Goal: Task Accomplishment & Management: Manage account settings

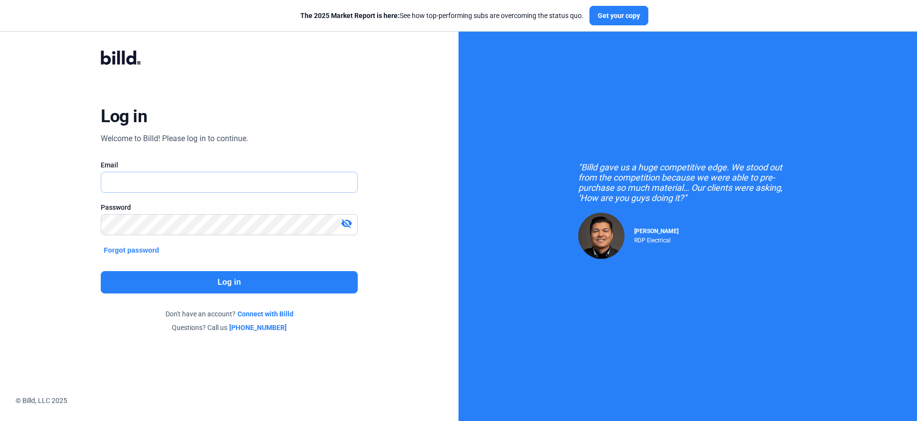
type input "[PERSON_NAME][EMAIL_ADDRESS][PERSON_NAME][DOMAIN_NAME]"
click at [330, 287] on button "Log in" at bounding box center [229, 282] width 257 height 22
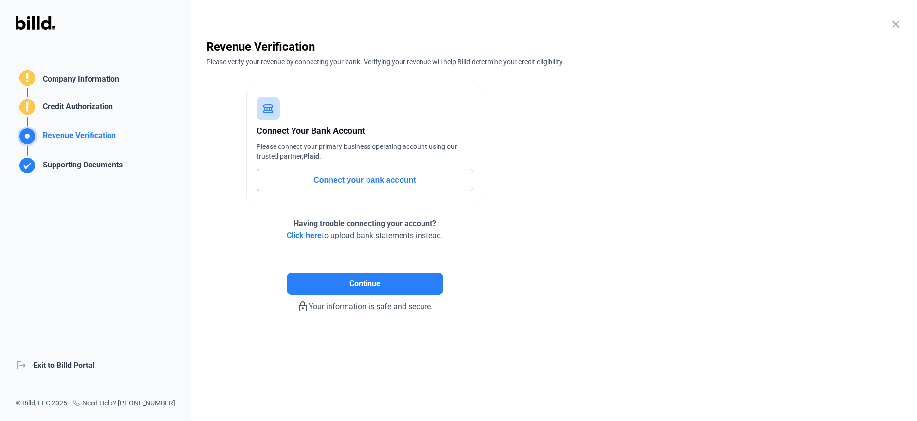
click at [805, 225] on enrollment-step "close Revenue Verification Please verify your revenue by connecting your bank. …" at bounding box center [553, 175] width 695 height 273
click at [892, 25] on mat-icon "close" at bounding box center [895, 24] width 12 height 12
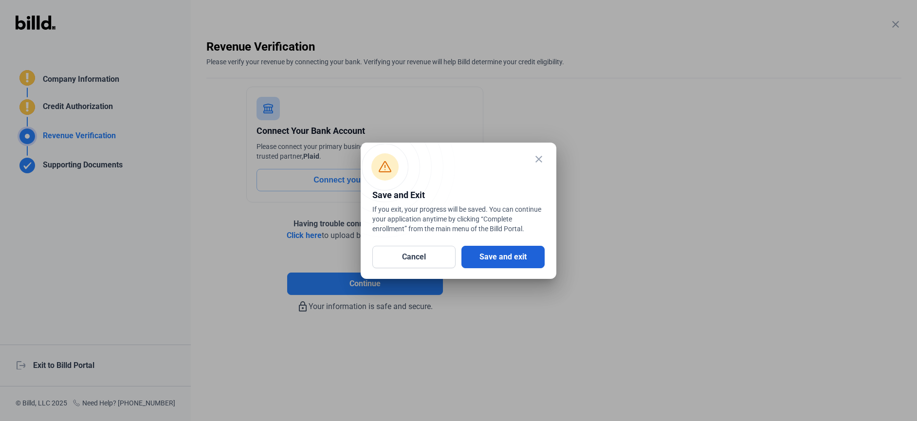
click at [495, 252] on button "Save and exit" at bounding box center [502, 257] width 83 height 22
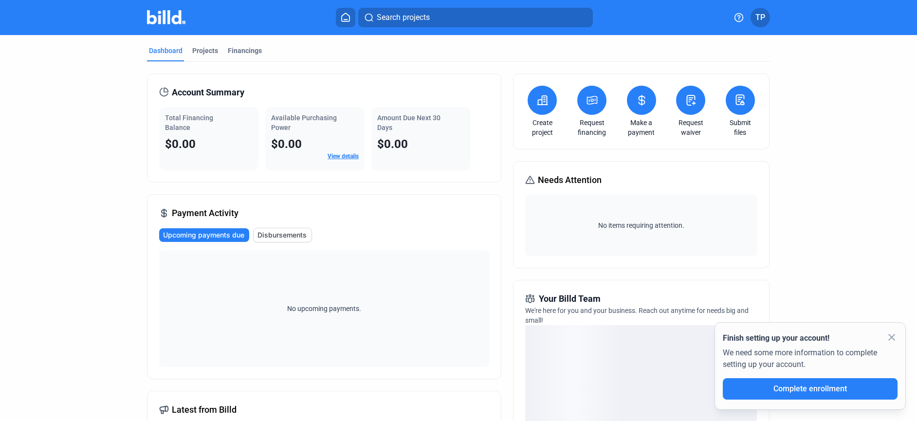
click at [823, 391] on span "Complete enrollment" at bounding box center [809, 388] width 73 height 9
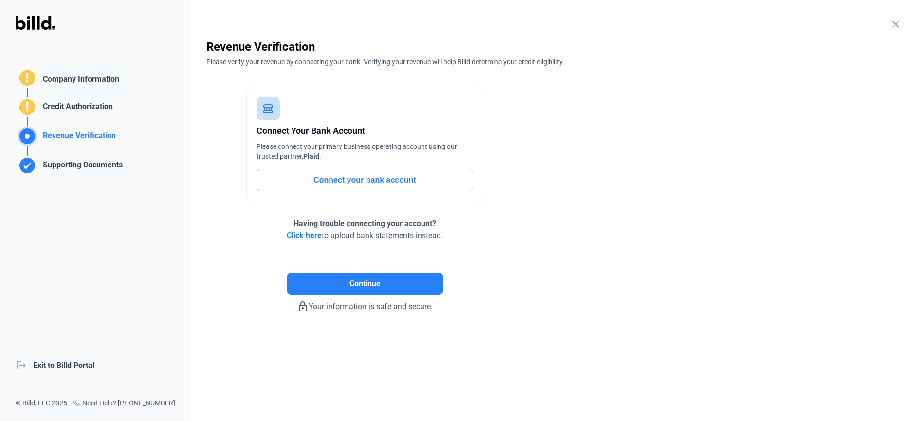
click at [74, 169] on div "Supporting Documents" at bounding box center [81, 167] width 84 height 16
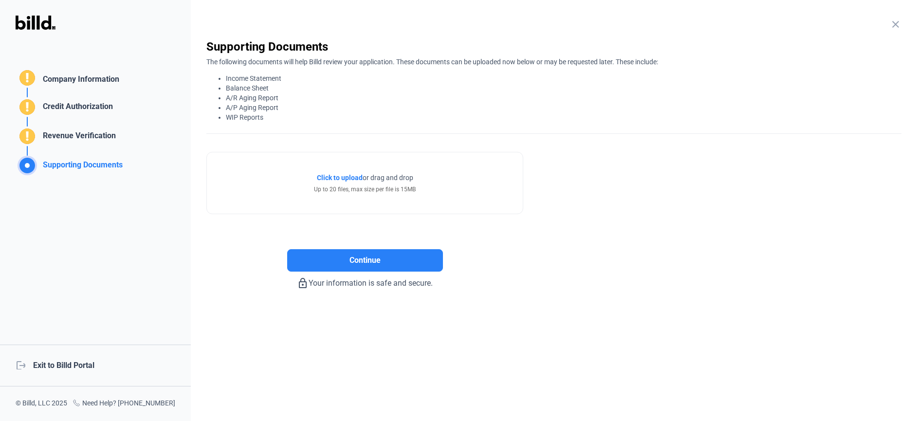
click at [63, 103] on div "Credit Authorization" at bounding box center [76, 109] width 74 height 16
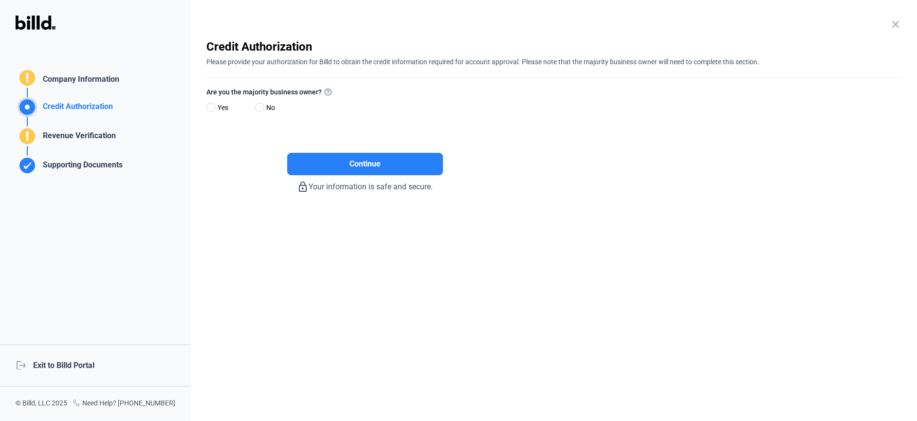
click at [564, 212] on div "close Company Information Please enter your company information below. Business…" at bounding box center [554, 210] width 726 height 421
click at [547, 306] on div "close Company Information Please enter your company information below. Business…" at bounding box center [554, 210] width 726 height 421
click at [497, 229] on div "close Company Information Please enter your company information below. Business…" at bounding box center [554, 210] width 726 height 421
click at [893, 22] on mat-icon "close" at bounding box center [895, 24] width 12 height 12
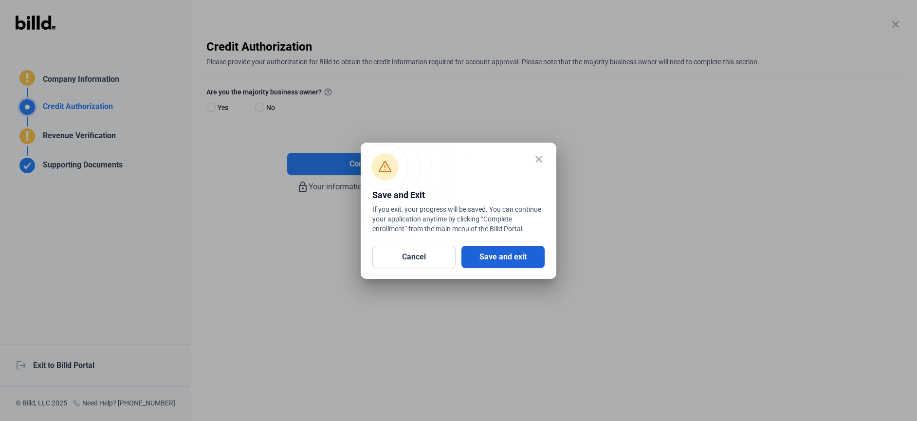
click at [513, 255] on button "Save and exit" at bounding box center [502, 257] width 83 height 22
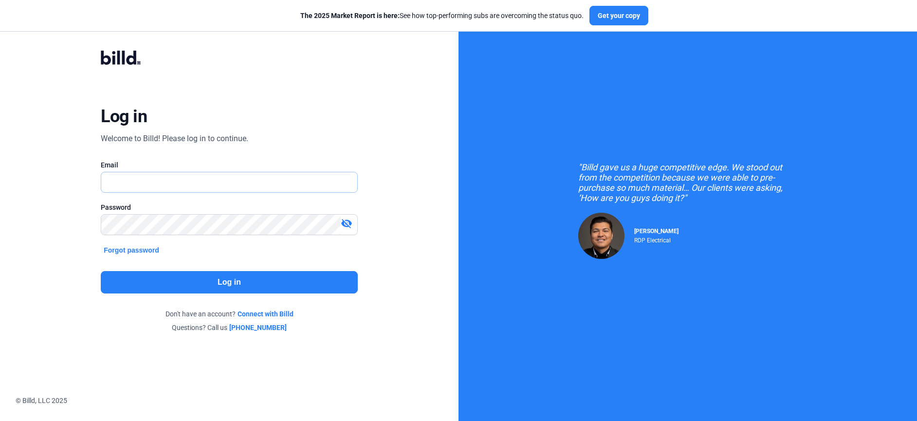
type input "[PERSON_NAME][EMAIL_ADDRESS][PERSON_NAME][DOMAIN_NAME]"
click at [291, 281] on button "Log in" at bounding box center [229, 282] width 257 height 22
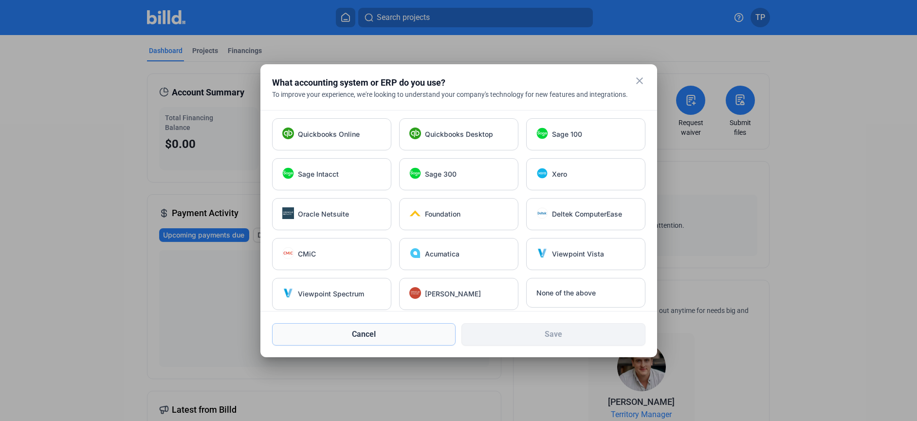
click at [401, 335] on button "Cancel" at bounding box center [364, 334] width 184 height 22
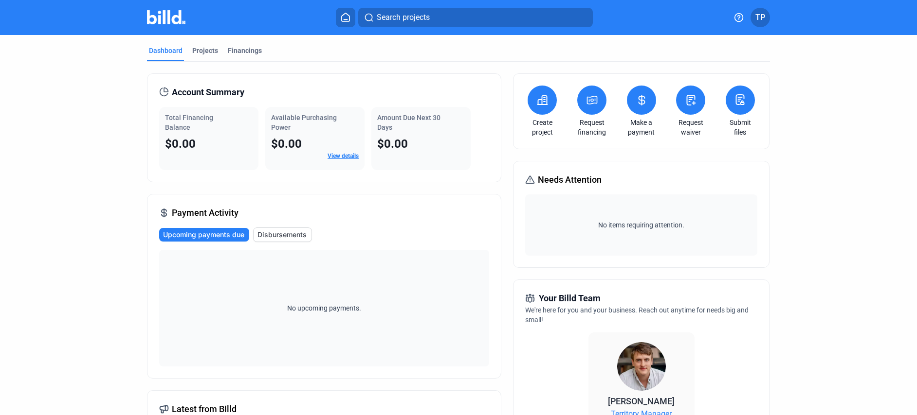
click at [334, 342] on div "No upcoming payments." at bounding box center [324, 308] width 330 height 117
click at [106, 116] on dashboard "Dashboard Projects Financings Account Summary Total Financing Balance $0.00 Ava…" at bounding box center [458, 366] width 825 height 663
click at [298, 188] on div "Account Summary Total Financing Balance $0.00 Available Purchasing Power $0.00 …" at bounding box center [324, 379] width 354 height 613
